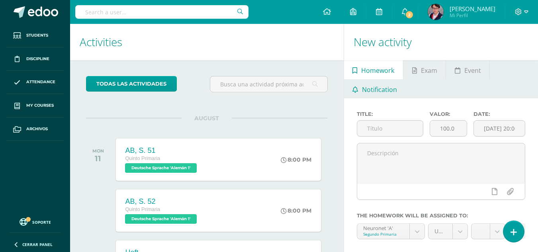
click at [390, 92] on span "Notification" at bounding box center [379, 89] width 35 height 19
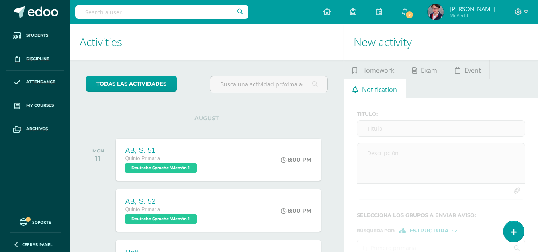
scroll to position [76, 0]
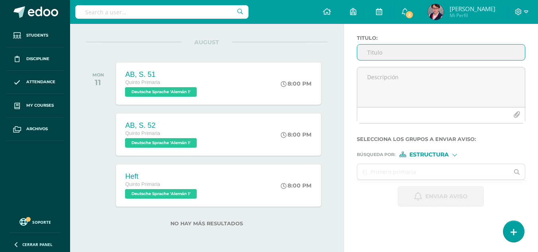
paste input "Asignación de cita para entrega de notas"
type input "Asignación de cita para entrega de notas"
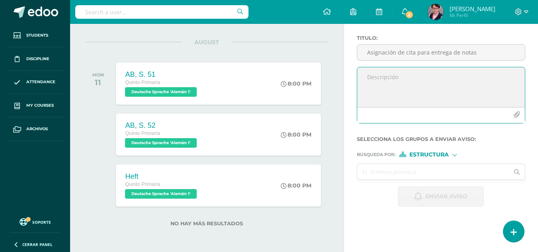
click at [384, 88] on textarea at bounding box center [441, 87] width 168 height 40
paste textarea "Estimados padres de familia: Por este medio se les comparte el enlace para que …"
type textarea "Estimados padres de familia: Por este medio se les comparte el enlace para que …"
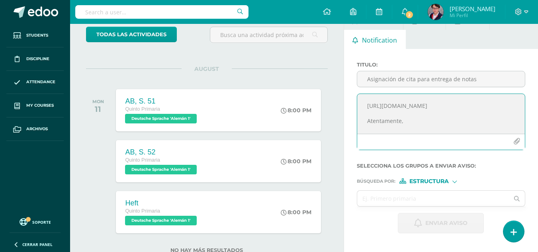
scroll to position [38, 0]
drag, startPoint x: 396, startPoint y: 119, endPoint x: 367, endPoint y: 109, distance: 31.1
click at [367, 109] on textarea "Estimados padres de familia: Por este medio se les comparte el enlace para que …" at bounding box center [441, 114] width 168 height 40
click at [421, 177] on div "Búsqueda por : Estructura Estructura Persona" at bounding box center [441, 178] width 168 height 12
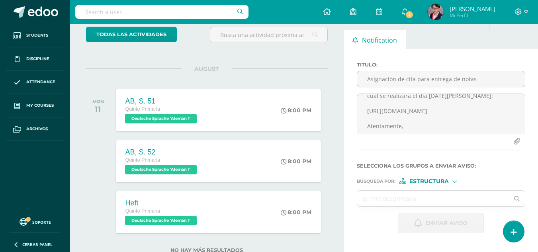
click at [418, 180] on span "Estructura" at bounding box center [428, 181] width 39 height 4
click at [422, 192] on span "Estructura" at bounding box center [438, 191] width 39 height 4
click at [392, 201] on input "text" at bounding box center [433, 199] width 152 height 16
type input "quinto"
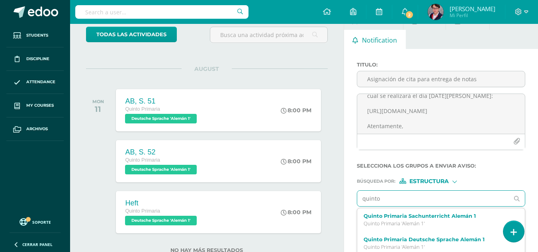
scroll to position [76, 0]
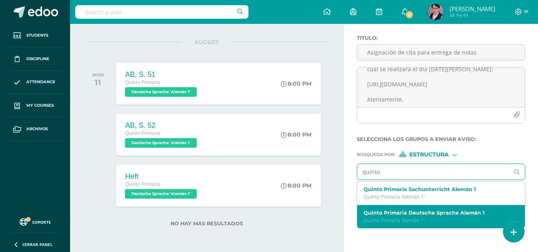
click at [392, 216] on div "Quinto Primaria Deutsche Sprache Alemán 1 Quinto Primaria 'Alemán 1'" at bounding box center [437, 217] width 149 height 14
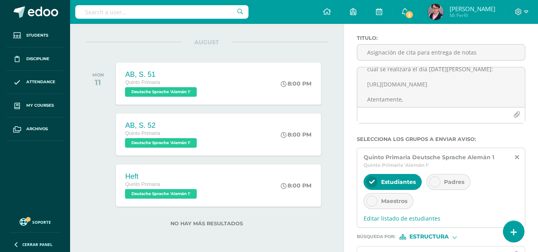
click at [447, 184] on span "Padres" at bounding box center [454, 181] width 20 height 7
click at [378, 206] on div "Maestros" at bounding box center [388, 201] width 50 height 16
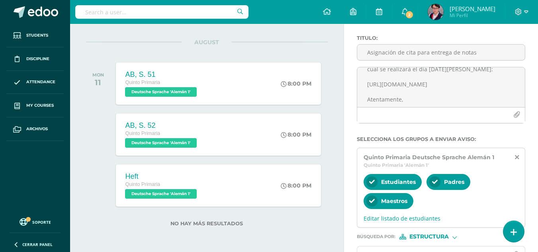
scroll to position [126, 0]
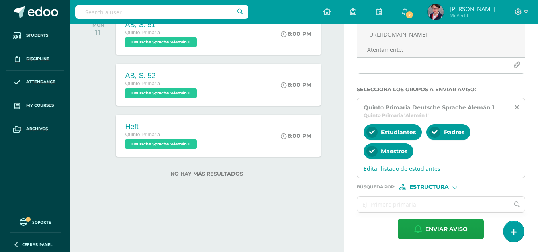
click at [414, 189] on span "Estructura" at bounding box center [428, 187] width 39 height 4
click at [414, 205] on icon at bounding box center [409, 208] width 11 height 6
click at [404, 200] on input "text" at bounding box center [433, 205] width 152 height 16
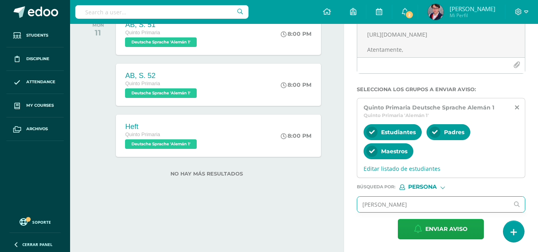
type input "[PERSON_NAME]"
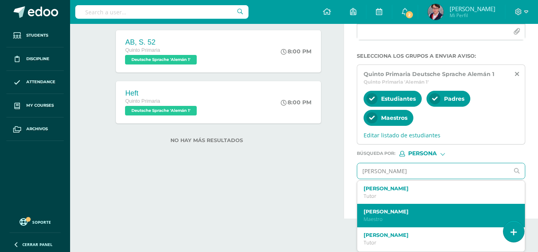
click at [400, 209] on label "[PERSON_NAME]" at bounding box center [437, 212] width 149 height 6
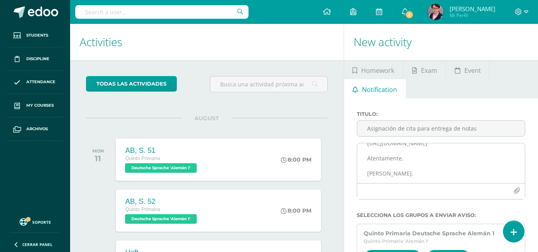
scroll to position [150, 0]
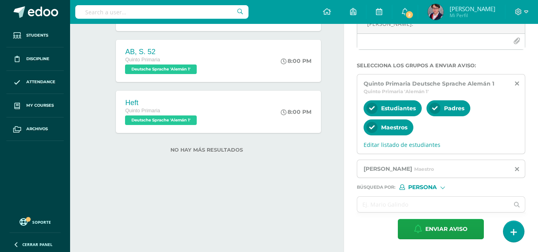
click at [430, 243] on div "Titulo : Asignación de cita para entrega de notas Estimados padres de familia: …" at bounding box center [441, 100] width 194 height 303
click at [440, 226] on span "Enviar aviso" at bounding box center [446, 229] width 42 height 20
